Goal: Find specific page/section: Find specific page/section

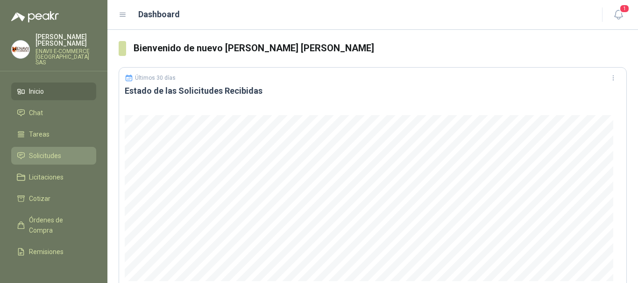
click at [64, 151] on li "Solicitudes" at bounding box center [54, 156] width 74 height 10
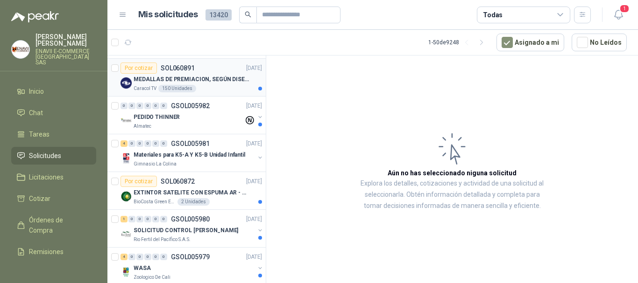
scroll to position [111, 0]
click at [545, 5] on header "Mis solicitudes 13420 Todas 1" at bounding box center [372, 15] width 530 height 30
click at [545, 10] on div "Todas" at bounding box center [523, 15] width 93 height 17
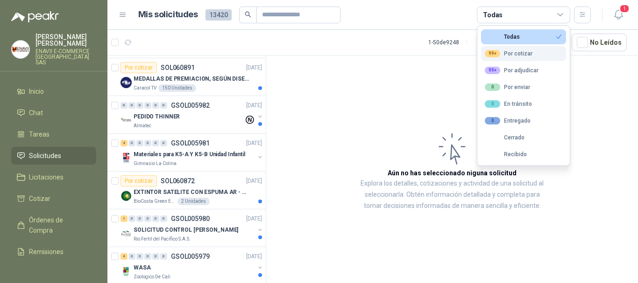
click at [518, 55] on div "99+ Por cotizar" at bounding box center [509, 53] width 48 height 7
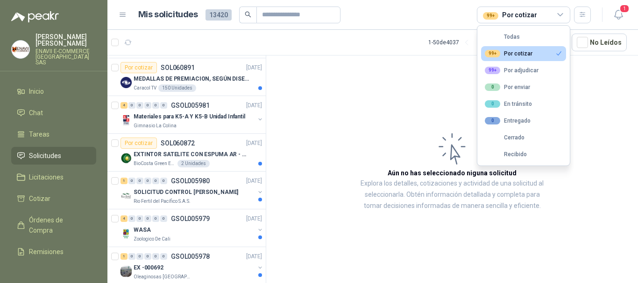
click at [372, 194] on p "Explora los detalles, cotizaciones y actividad de una solicitud al seleccionarl…" at bounding box center [452, 195] width 185 height 34
